Goal: Navigation & Orientation: Find specific page/section

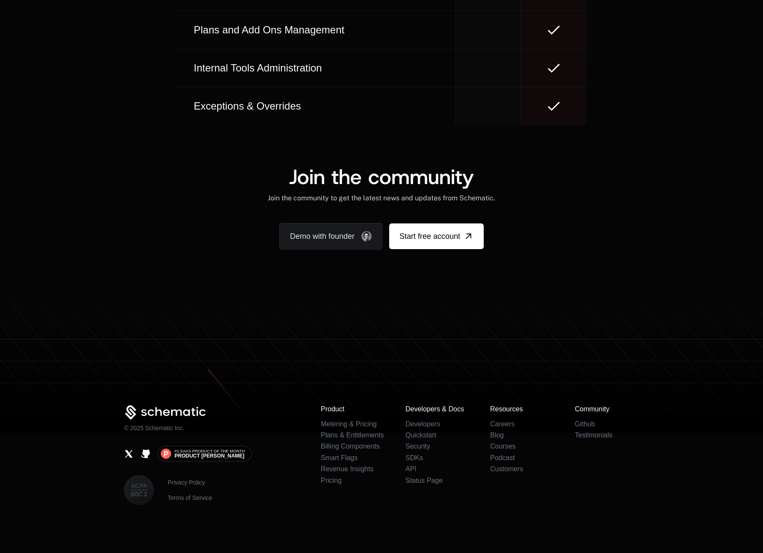
scroll to position [5080, 0]
click at [502, 422] on link "Careers" at bounding box center [502, 423] width 24 height 7
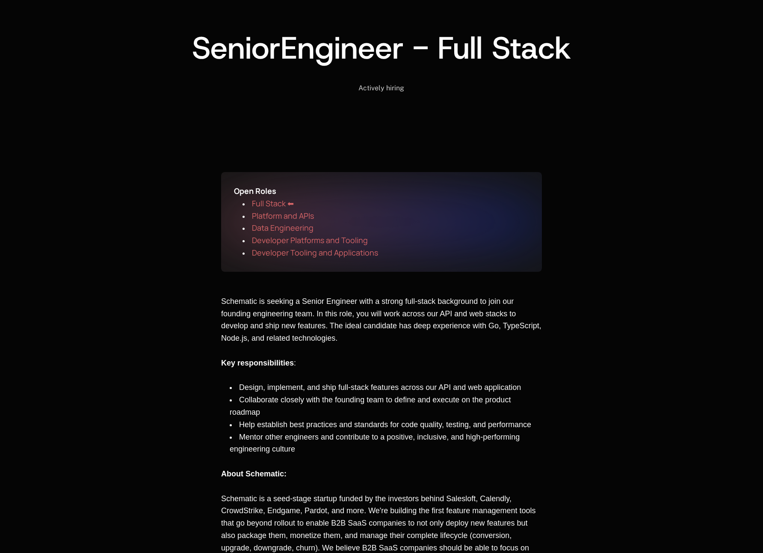
scroll to position [549, 0]
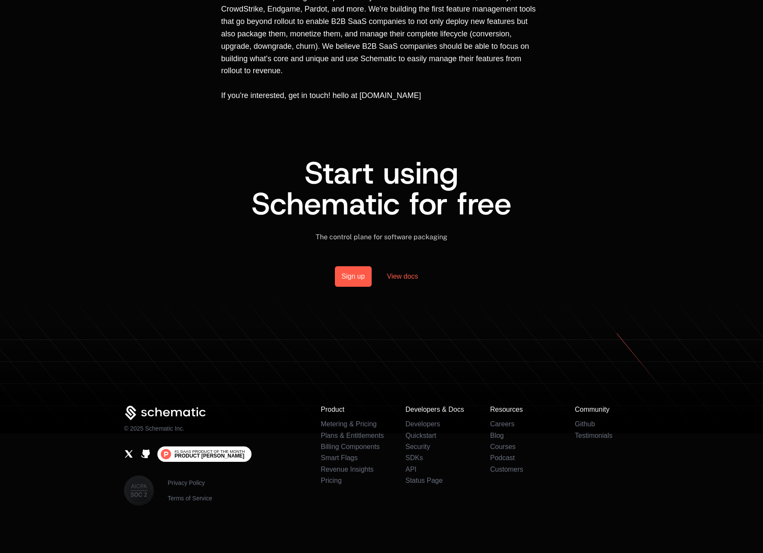
click at [208, 456] on span "Product Hunt" at bounding box center [210, 455] width 70 height 5
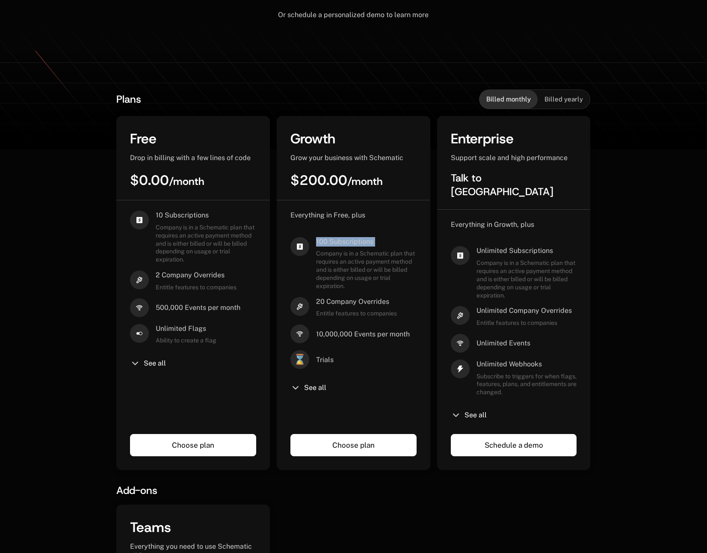
click at [409, 78] on div "Plans Billed monthly Billed yearly Free Drop in billing with a few lines of cod…" at bounding box center [353, 422] width 707 height 712
